Goal: Task Accomplishment & Management: Use online tool/utility

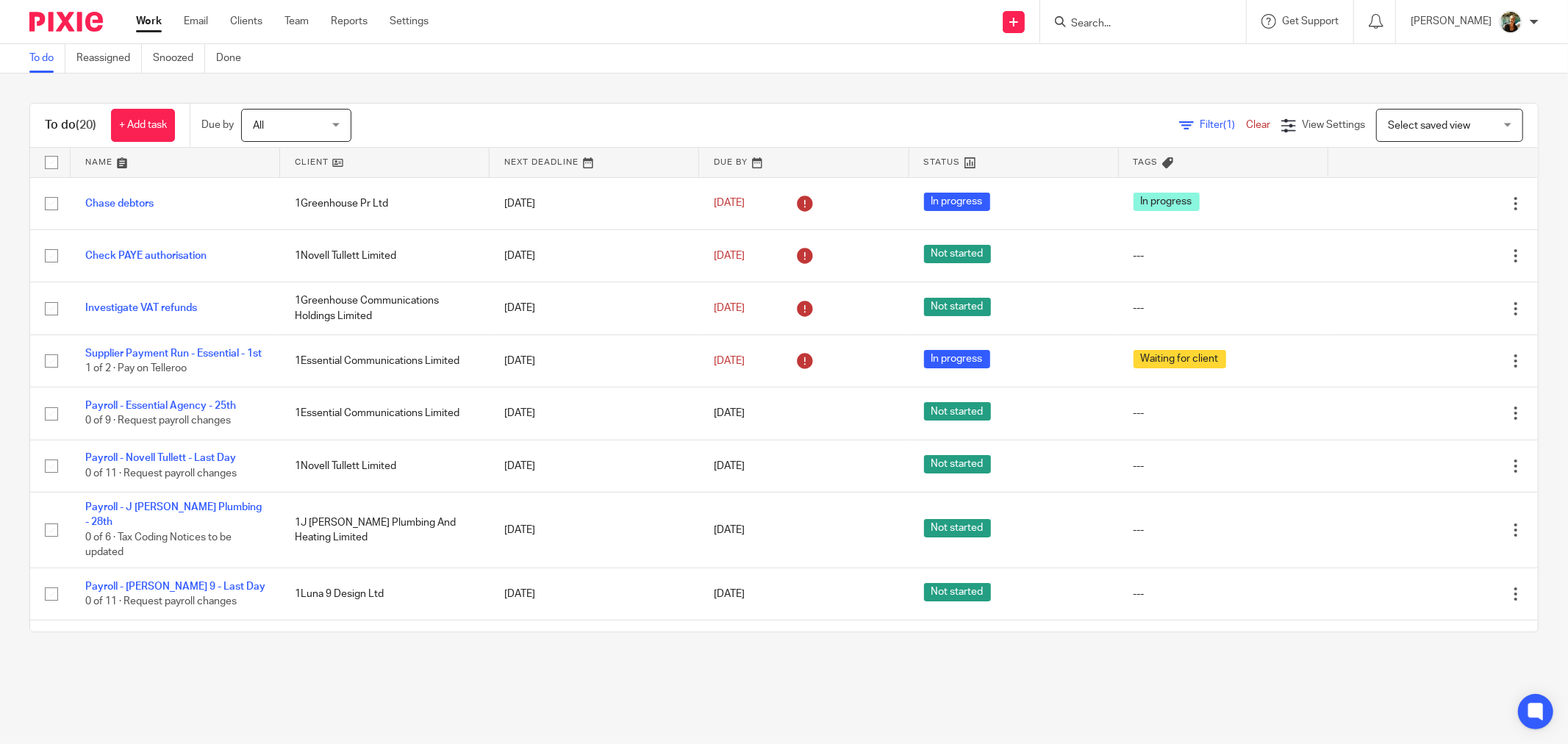
scroll to position [326, 0]
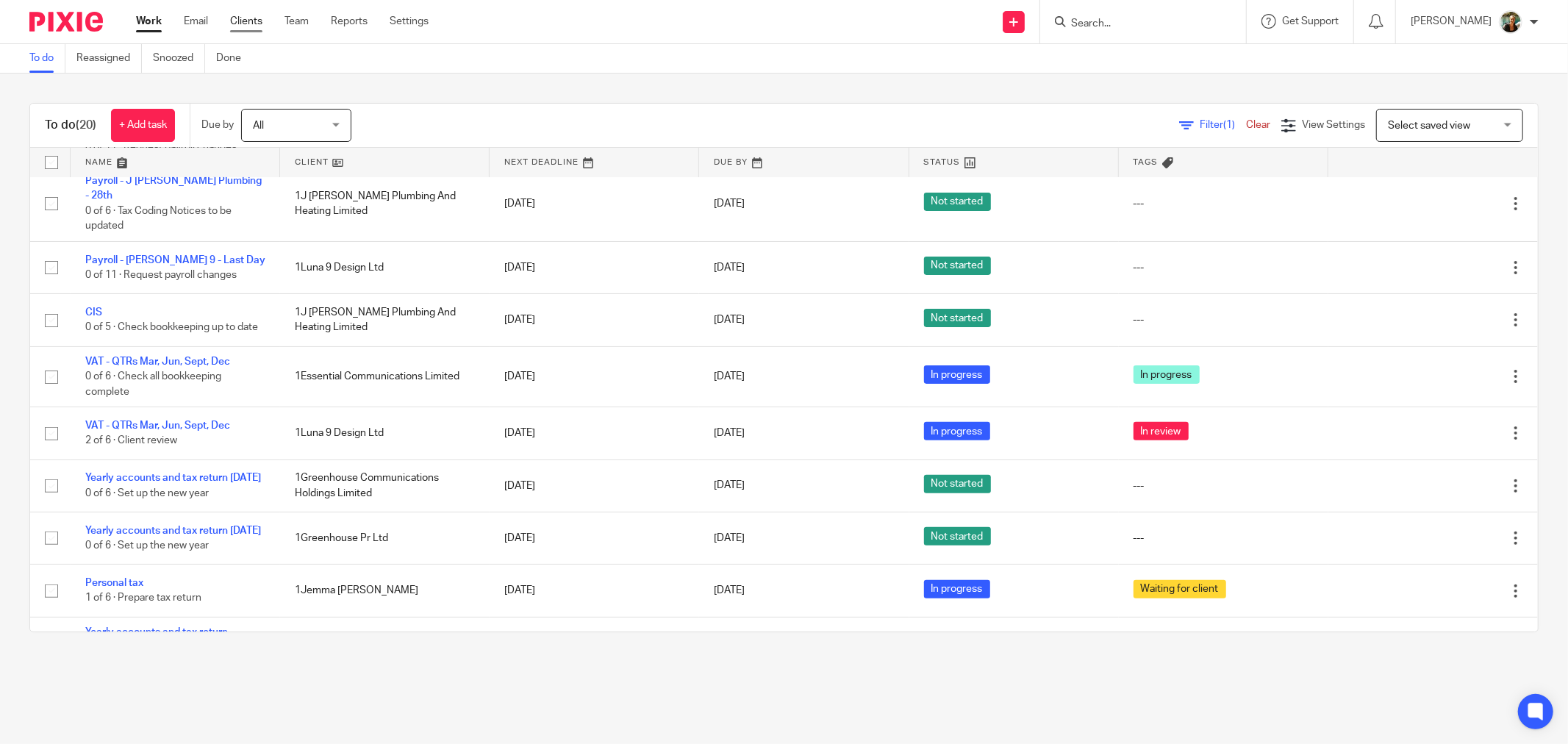
click at [251, 24] on link "Clients" at bounding box center [246, 22] width 32 height 15
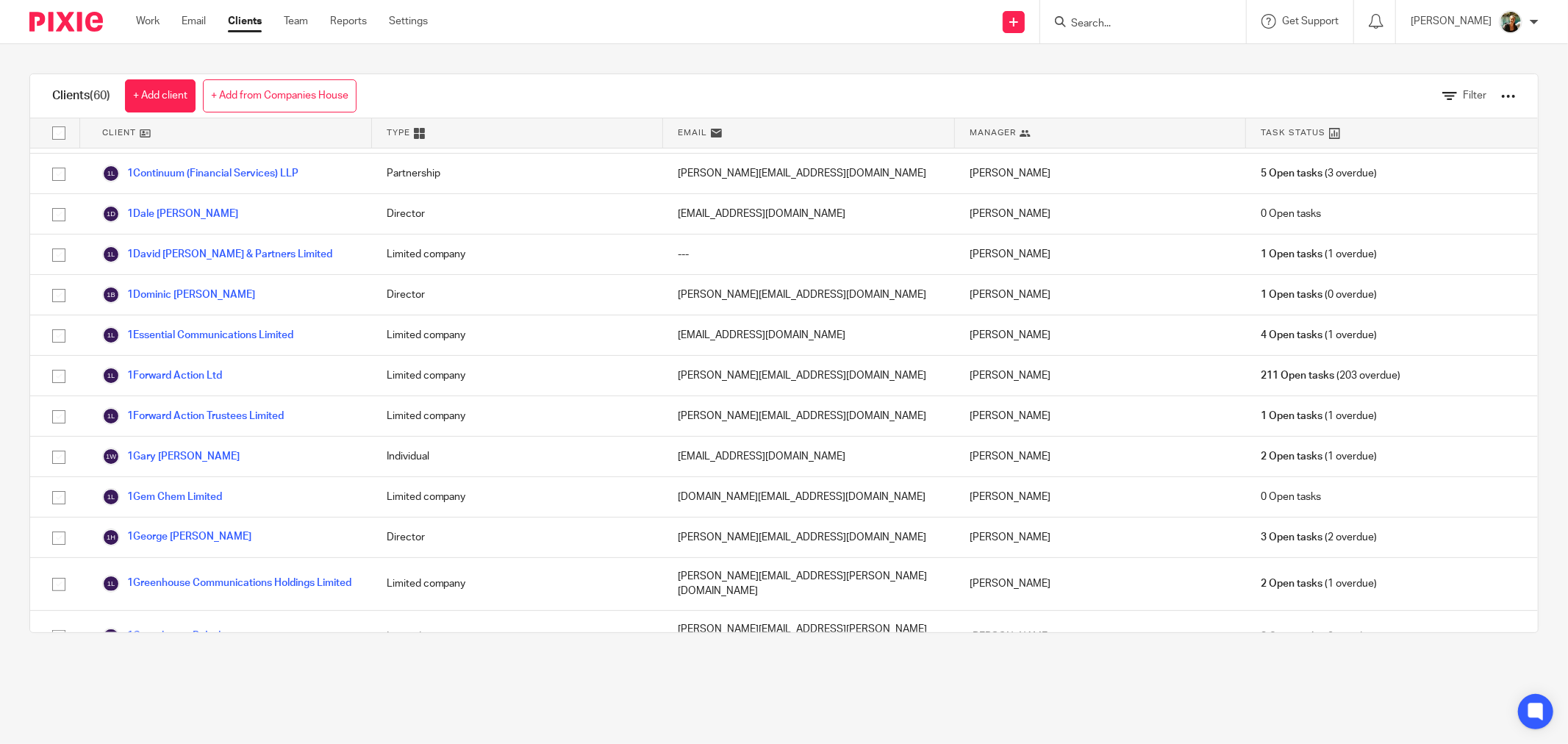
scroll to position [326, 0]
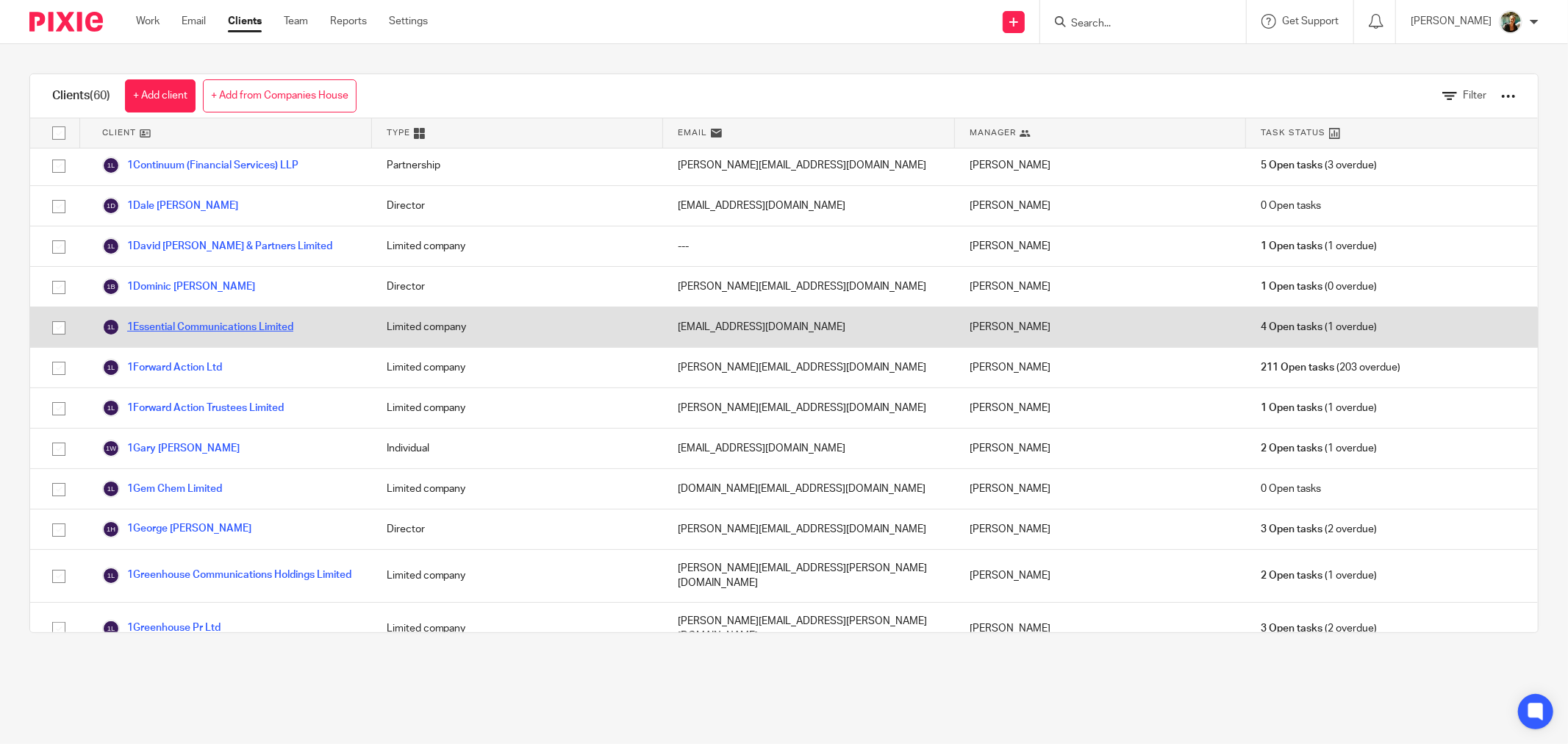
click at [267, 326] on link "1Essential Communications Limited" at bounding box center [198, 326] width 191 height 17
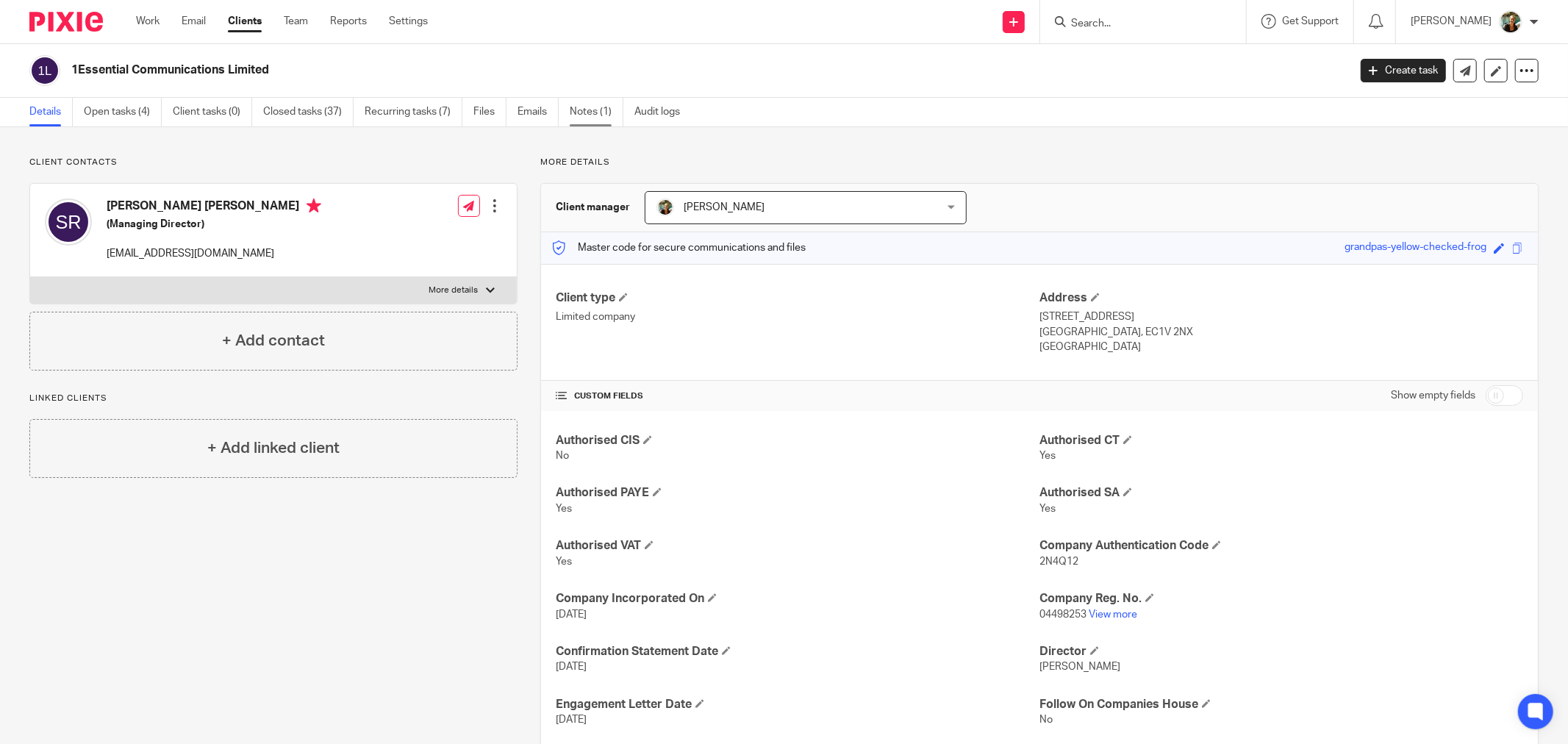
click at [597, 123] on link "Notes (1)" at bounding box center [596, 112] width 53 height 29
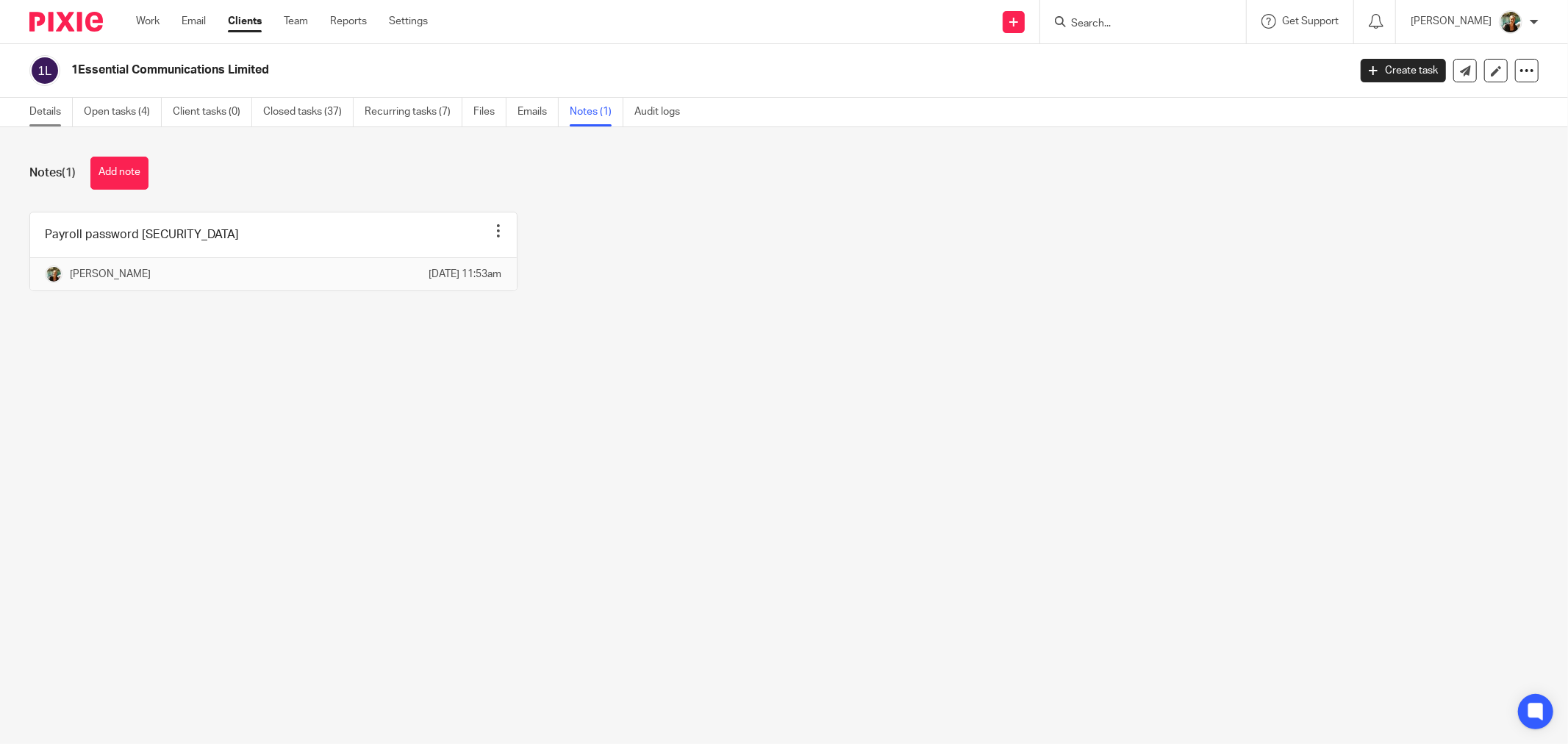
click at [62, 114] on link "Details" at bounding box center [51, 112] width 44 height 29
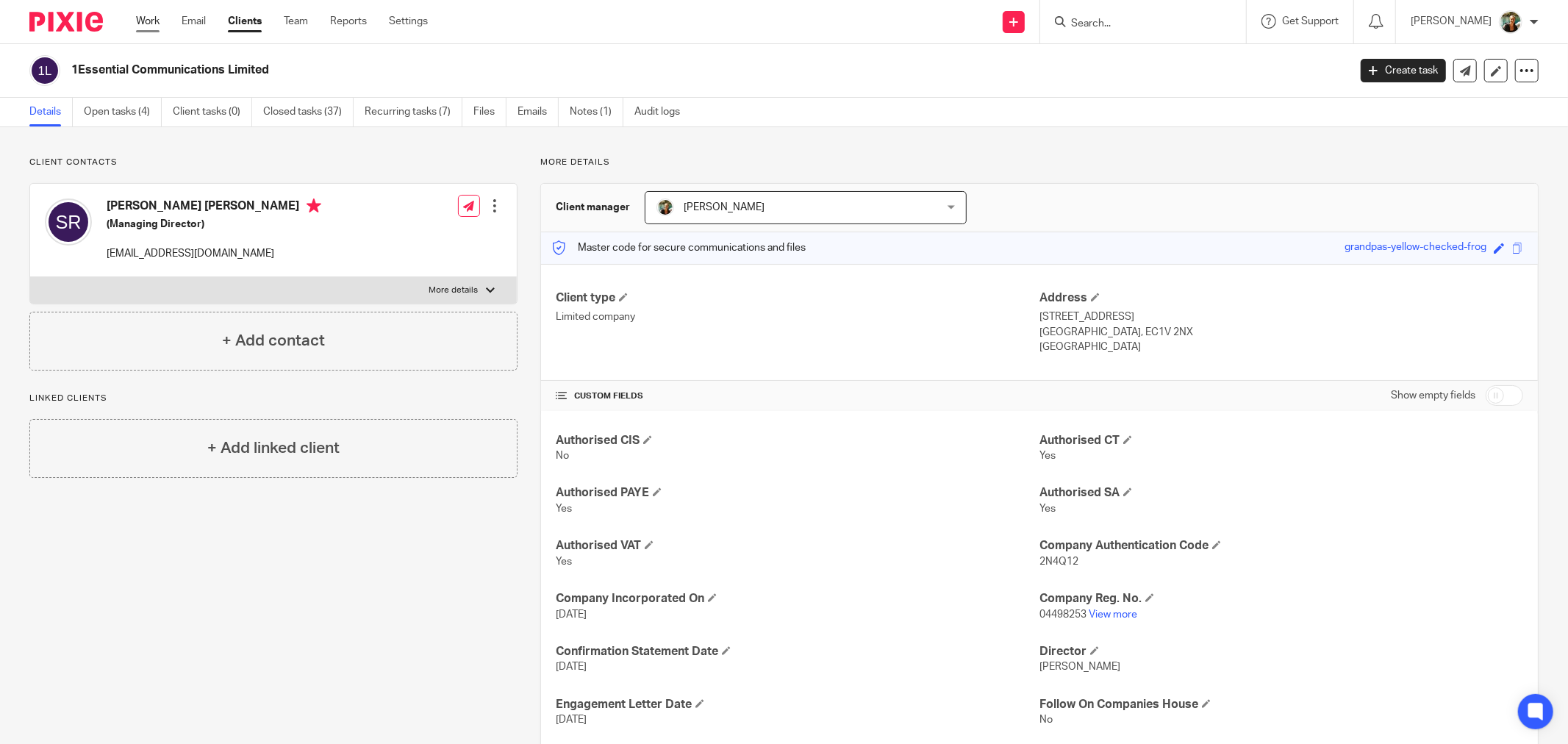
click at [148, 14] on link "Work" at bounding box center [147, 22] width 23 height 15
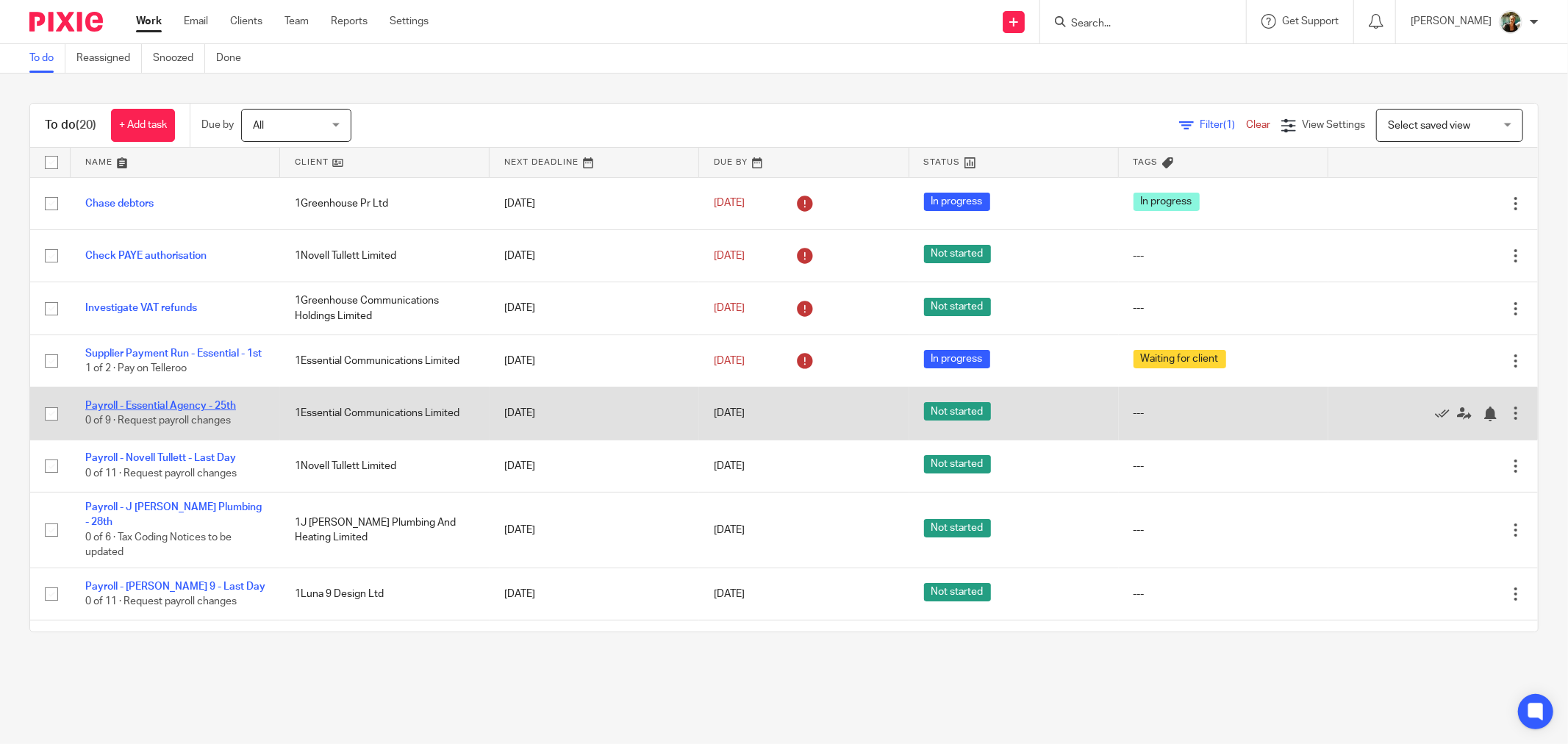
click at [199, 411] on link "Payroll - Essential Agency - 25th" at bounding box center [160, 406] width 150 height 11
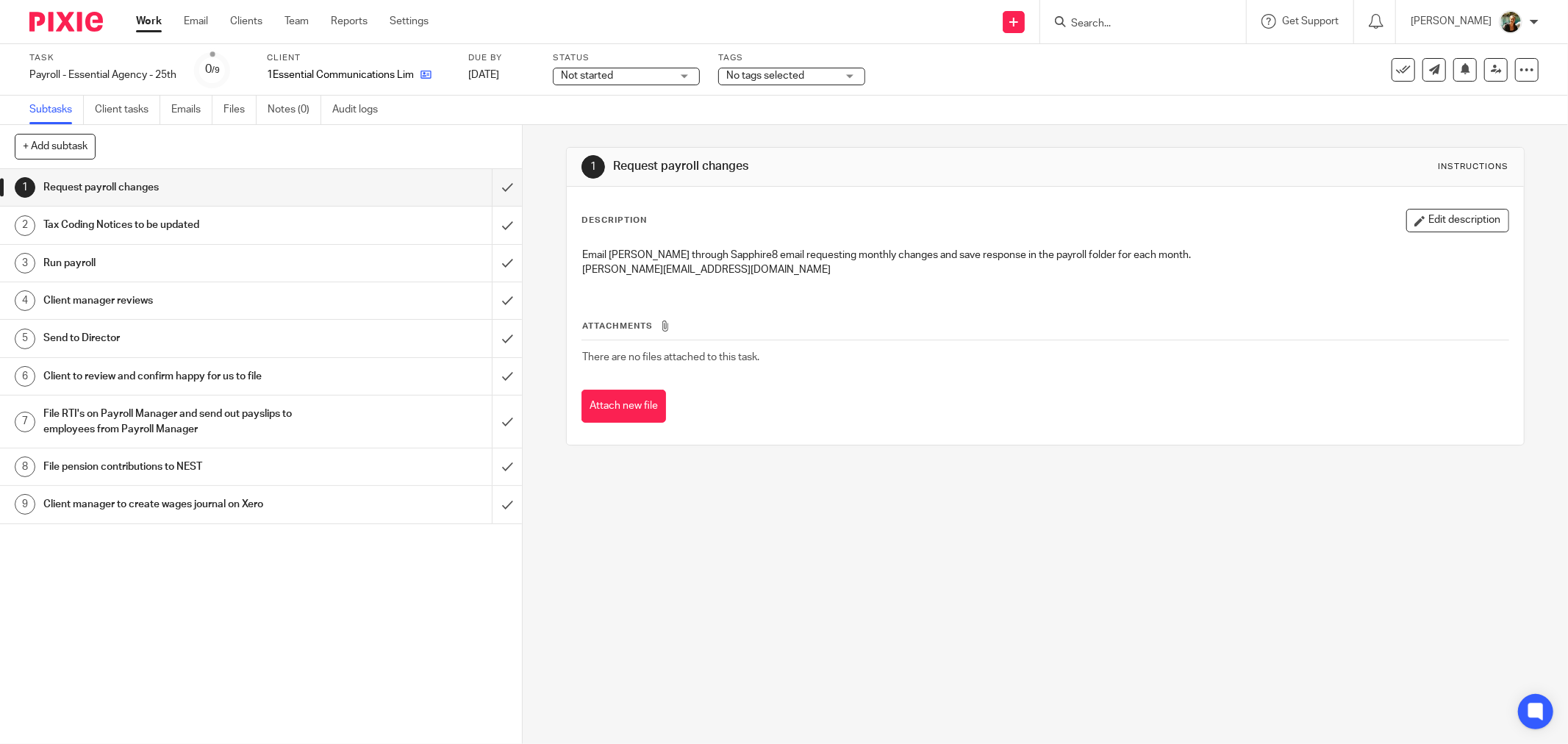
click at [420, 77] on link at bounding box center [422, 75] width 18 height 15
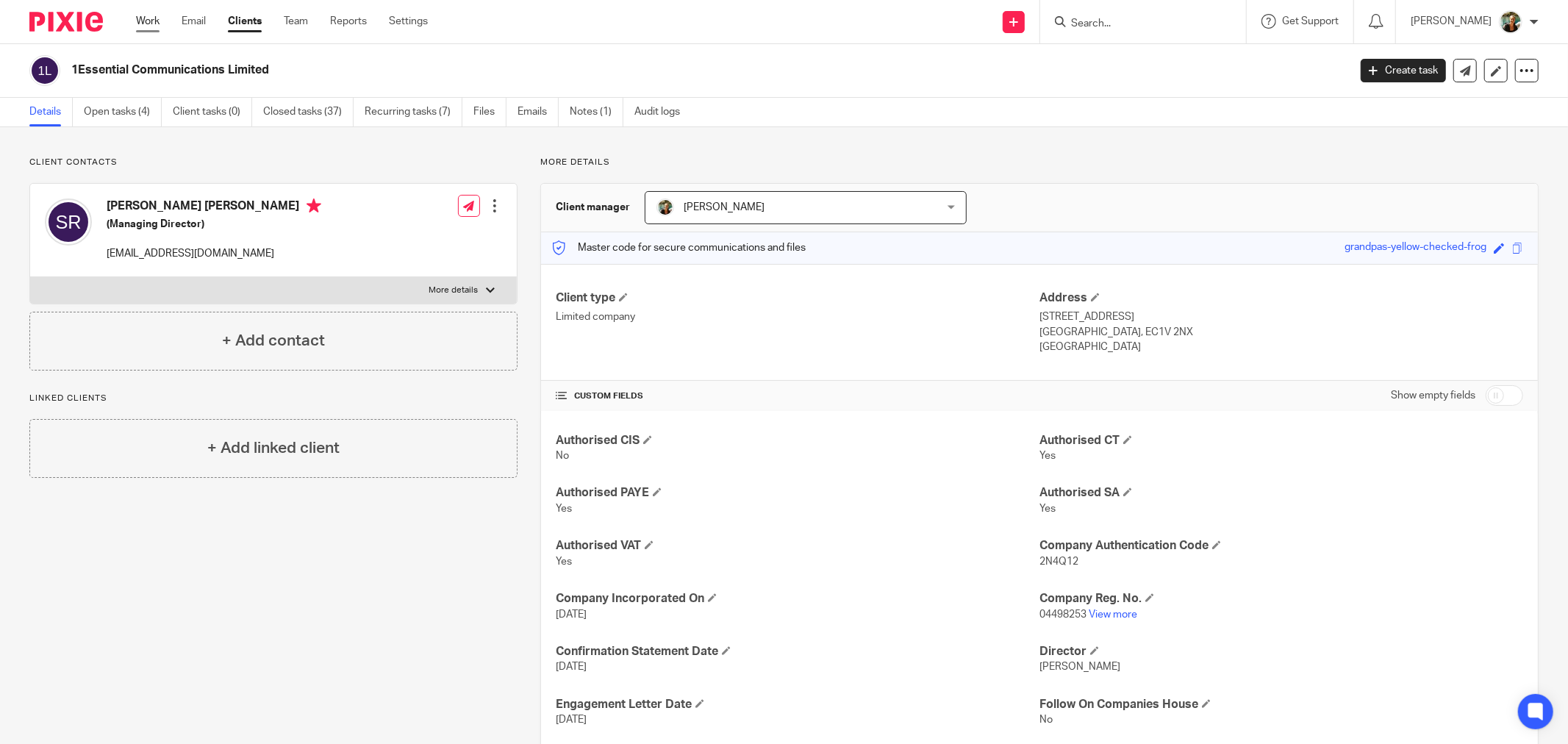
click at [138, 19] on link "Work" at bounding box center [147, 22] width 23 height 15
